Goal: Check status: Check status

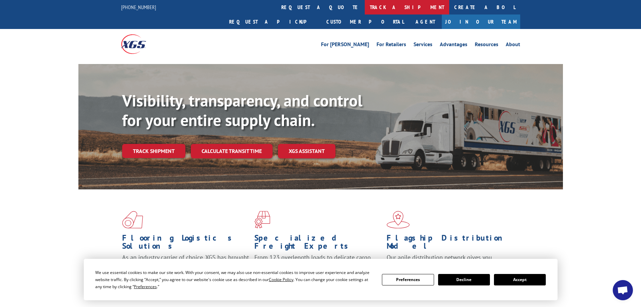
click at [365, 9] on link "track a shipment" at bounding box center [407, 7] width 85 height 14
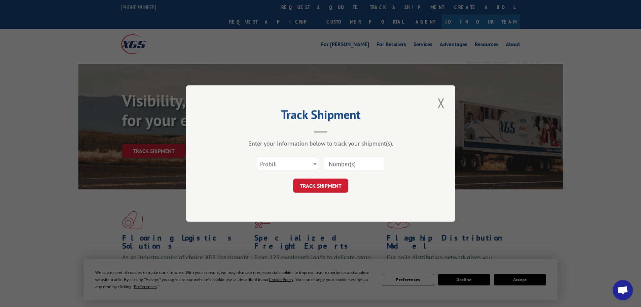
click at [338, 164] on input at bounding box center [354, 164] width 62 height 14
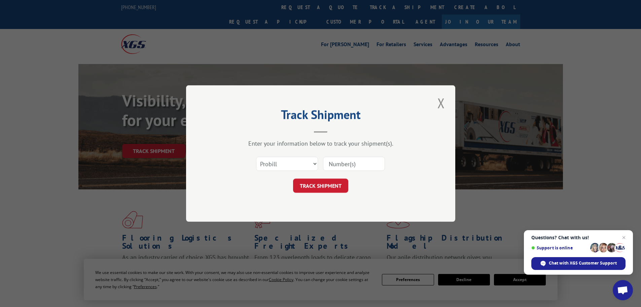
paste input "5942518"
type input "5942518"
click at [292, 166] on select "Select category... Probill BOL PO" at bounding box center [287, 164] width 62 height 14
select select "bol"
click at [256, 157] on select "Select category... Probill BOL PO" at bounding box center [287, 164] width 62 height 14
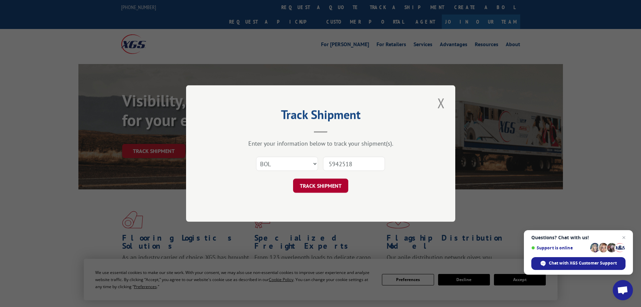
click at [309, 188] on button "TRACK SHIPMENT" at bounding box center [320, 185] width 55 height 14
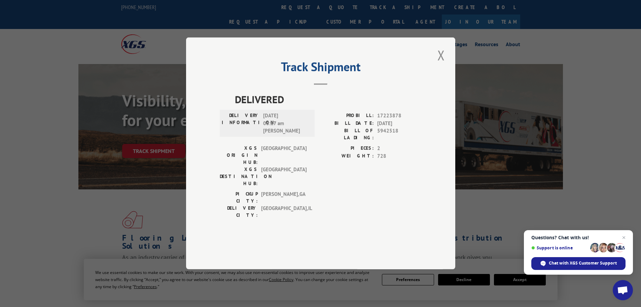
click at [444, 64] on button "Close modal" at bounding box center [441, 55] width 11 height 19
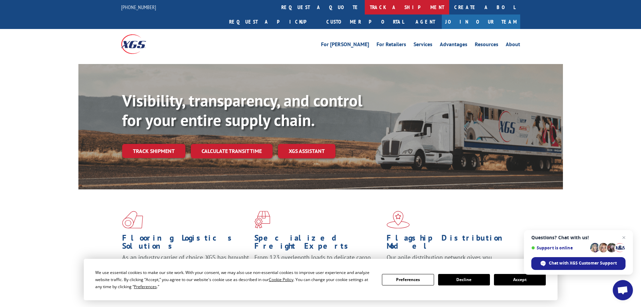
click at [365, 13] on link "track a shipment" at bounding box center [407, 7] width 85 height 14
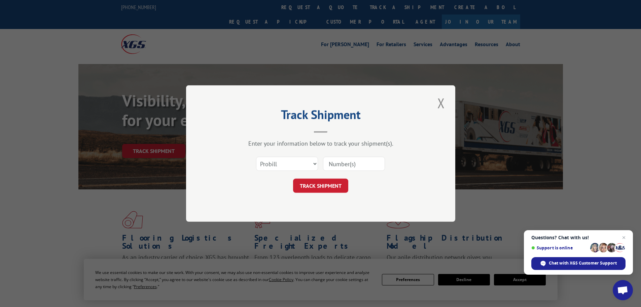
click at [342, 164] on input at bounding box center [354, 164] width 62 height 14
paste input "5943140"
type input "5943140"
click at [299, 164] on select "Select category... Probill BOL PO" at bounding box center [287, 164] width 62 height 14
select select "bol"
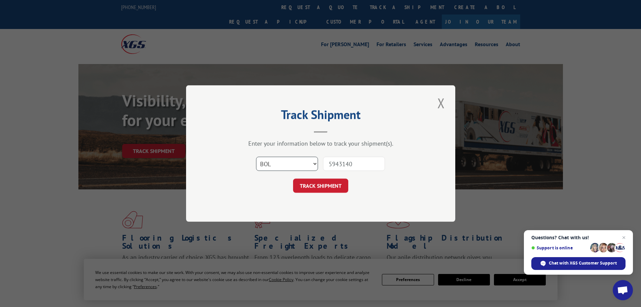
click at [256, 157] on select "Select category... Probill BOL PO" at bounding box center [287, 164] width 62 height 14
click at [324, 187] on button "TRACK SHIPMENT" at bounding box center [320, 185] width 55 height 14
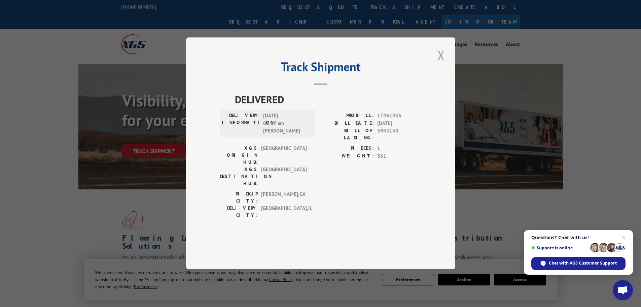
click at [442, 64] on button "Close modal" at bounding box center [441, 55] width 11 height 19
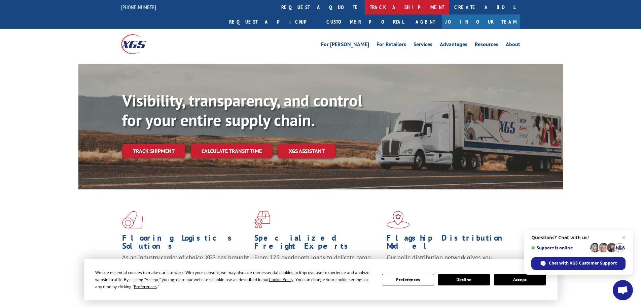
click at [365, 6] on link "track a shipment" at bounding box center [407, 7] width 85 height 14
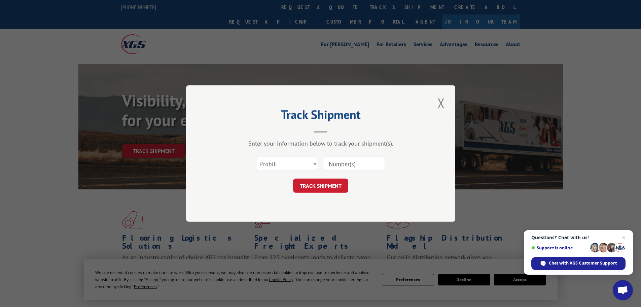
click at [339, 164] on input at bounding box center [354, 164] width 62 height 14
paste input "4845734"
type input "4845734"
click at [297, 164] on select "Select category... Probill BOL PO" at bounding box center [287, 164] width 62 height 14
select select "bol"
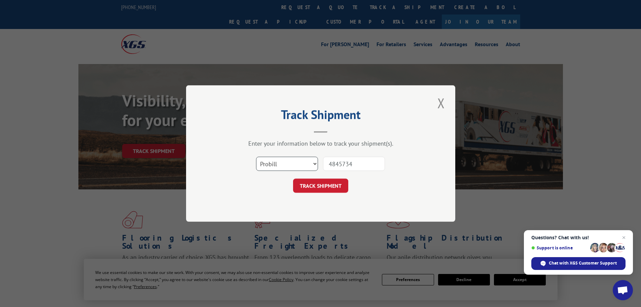
click at [256, 157] on select "Select category... Probill BOL PO" at bounding box center [287, 164] width 62 height 14
click at [324, 189] on button "TRACK SHIPMENT" at bounding box center [320, 185] width 55 height 14
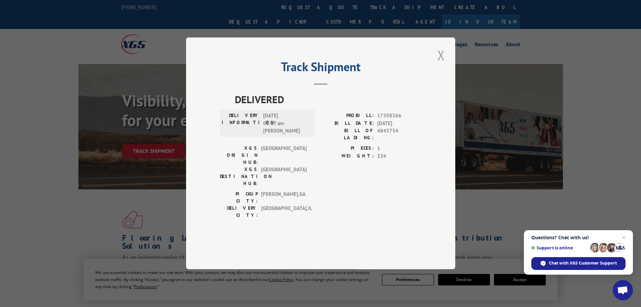
click at [441, 64] on button "Close modal" at bounding box center [441, 55] width 11 height 19
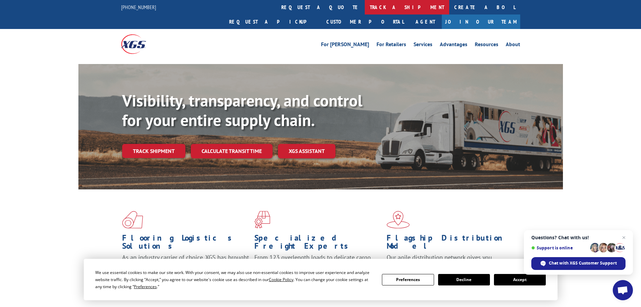
click at [365, 7] on link "track a shipment" at bounding box center [407, 7] width 85 height 14
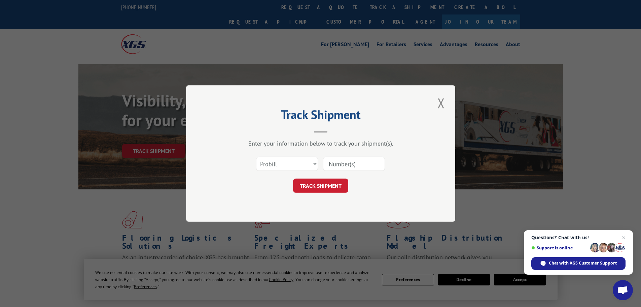
click at [352, 165] on input at bounding box center [354, 164] width 62 height 14
paste input "5943139"
type input "5943139"
click at [290, 162] on select "Select category... Probill BOL PO" at bounding box center [287, 164] width 62 height 14
select select "bol"
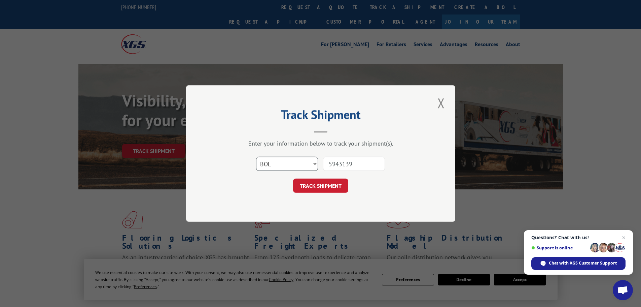
click at [256, 157] on select "Select category... Probill BOL PO" at bounding box center [287, 164] width 62 height 14
click at [306, 185] on button "TRACK SHIPMENT" at bounding box center [320, 185] width 55 height 14
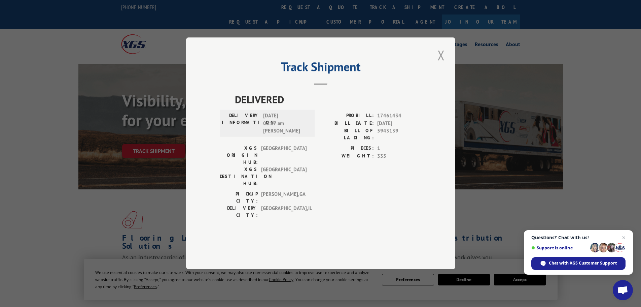
click at [441, 64] on button "Close modal" at bounding box center [441, 55] width 11 height 19
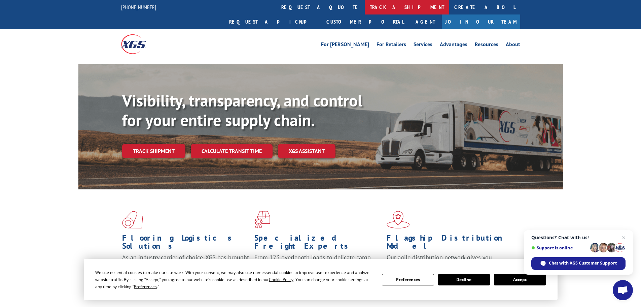
click at [365, 6] on link "track a shipment" at bounding box center [407, 7] width 85 height 14
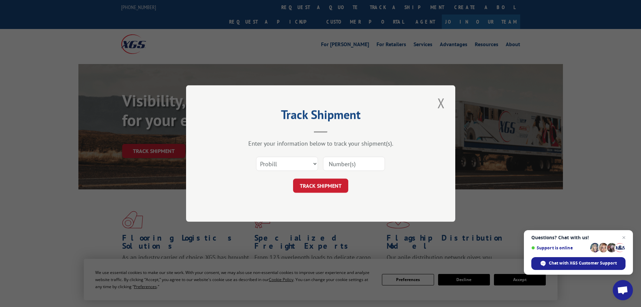
click at [342, 162] on input at bounding box center [354, 164] width 62 height 14
paste input "4835991"
type input "4835991"
click at [299, 167] on select "Select category... Probill BOL PO" at bounding box center [287, 164] width 62 height 14
select select "bol"
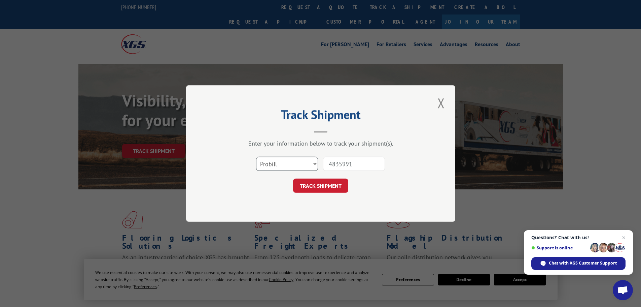
click at [256, 157] on select "Select category... Probill BOL PO" at bounding box center [287, 164] width 62 height 14
click at [324, 182] on button "TRACK SHIPMENT" at bounding box center [320, 185] width 55 height 14
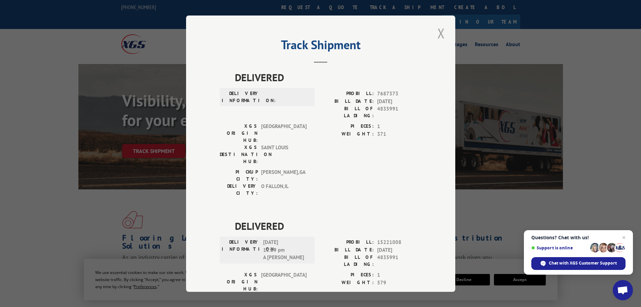
click at [438, 32] on button "Close modal" at bounding box center [441, 33] width 11 height 19
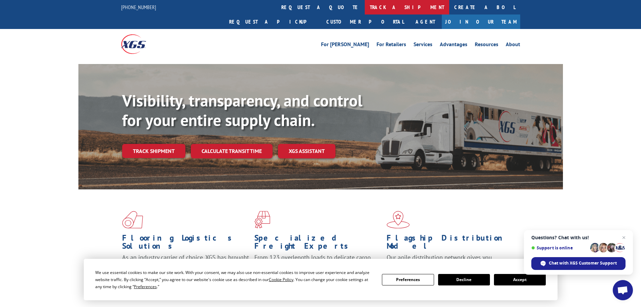
click at [365, 6] on link "track a shipment" at bounding box center [407, 7] width 85 height 14
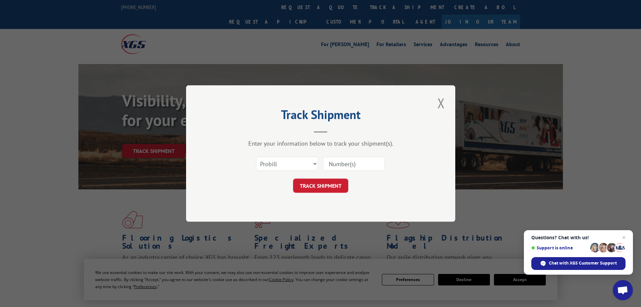
click at [338, 169] on input at bounding box center [354, 164] width 62 height 14
paste input "4835991"
type input "4835991"
click at [292, 167] on select "Select category... Probill BOL PO" at bounding box center [287, 164] width 62 height 14
select select "bol"
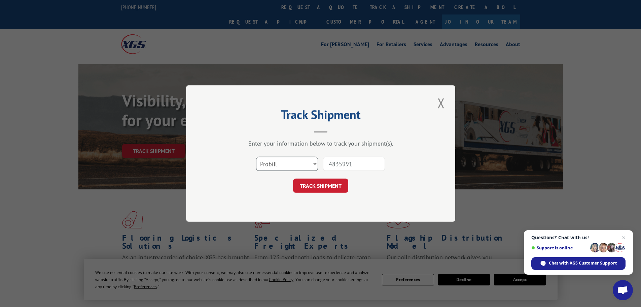
click at [256, 157] on select "Select category... Probill BOL PO" at bounding box center [287, 164] width 62 height 14
click at [300, 180] on button "TRACK SHIPMENT" at bounding box center [320, 185] width 55 height 14
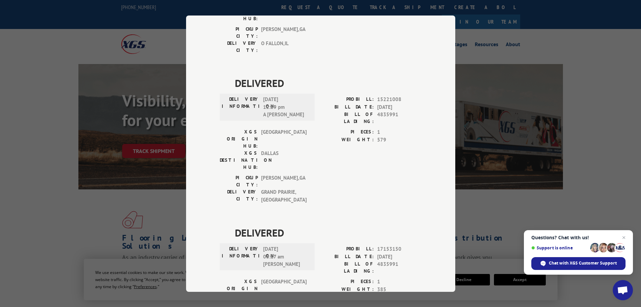
scroll to position [143, 0]
